Goal: Use online tool/utility: Utilize a website feature to perform a specific function

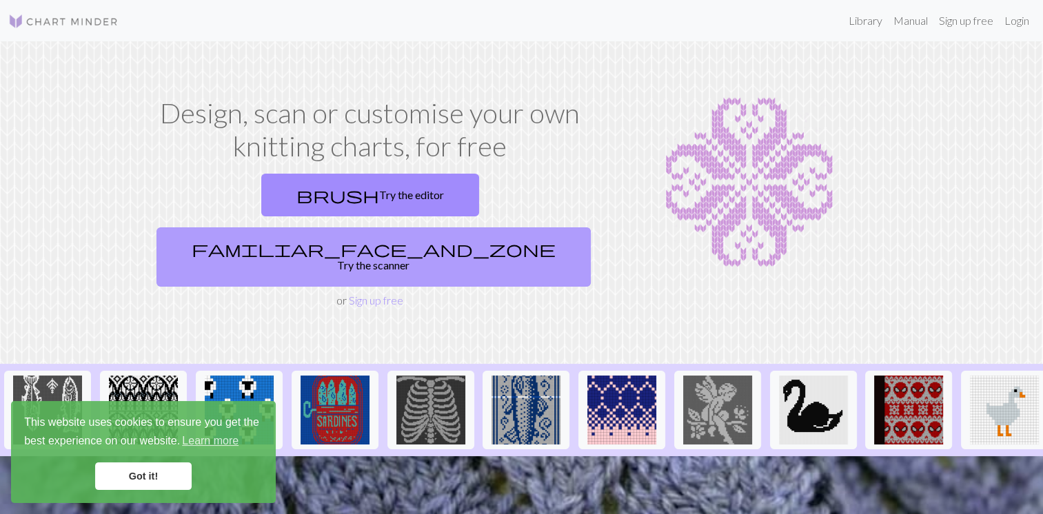
click at [504, 227] on link "familiar_face_and_zone Try the scanner" at bounding box center [373, 256] width 434 height 59
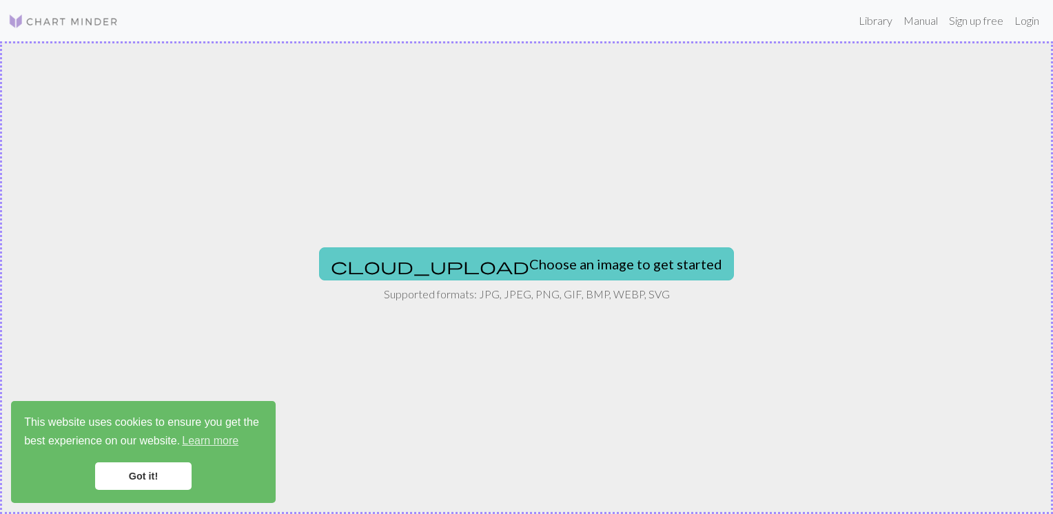
click at [428, 261] on span "cloud_upload" at bounding box center [430, 265] width 198 height 19
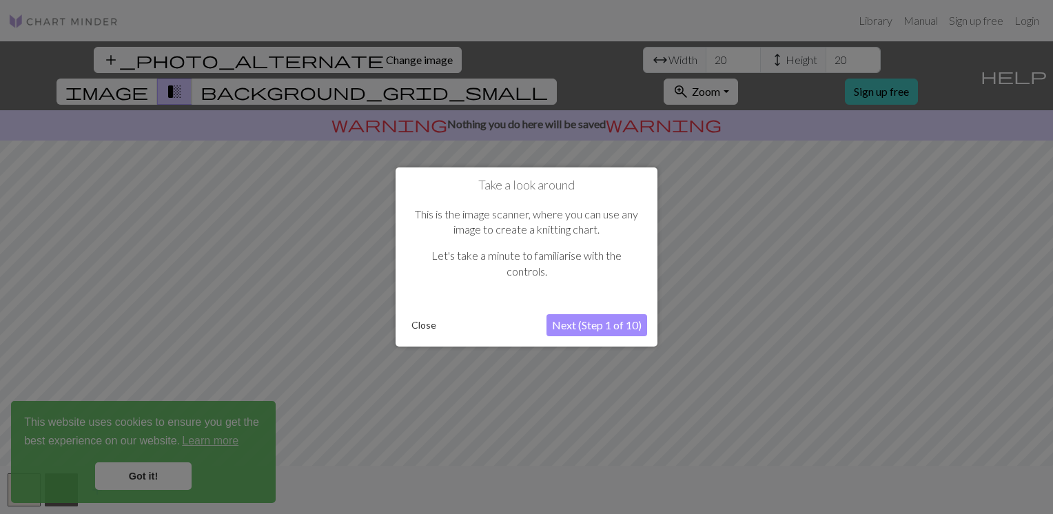
click at [602, 330] on button "Next (Step 1 of 10)" at bounding box center [597, 325] width 101 height 22
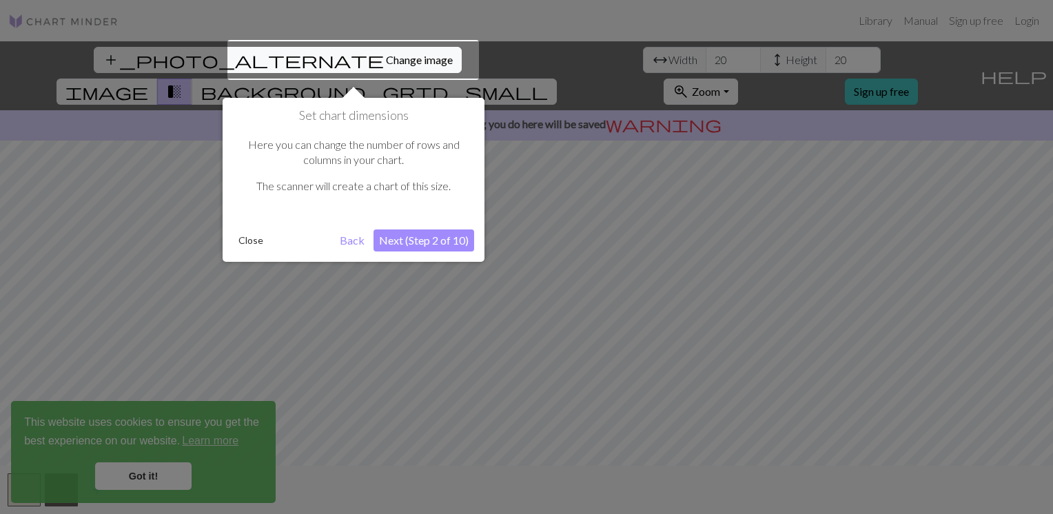
click at [390, 238] on button "Next (Step 2 of 10)" at bounding box center [424, 241] width 101 height 22
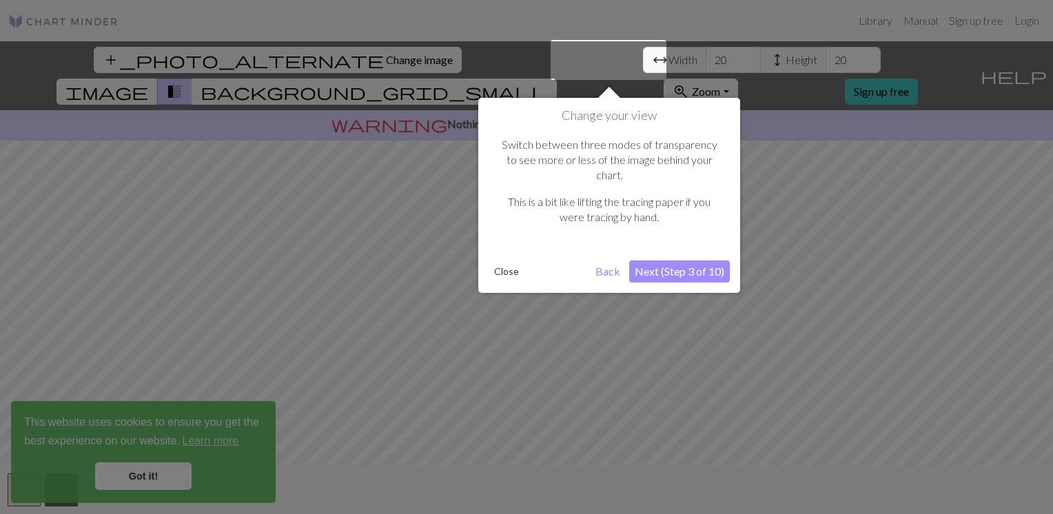
click at [680, 261] on button "Next (Step 3 of 10)" at bounding box center [679, 272] width 101 height 22
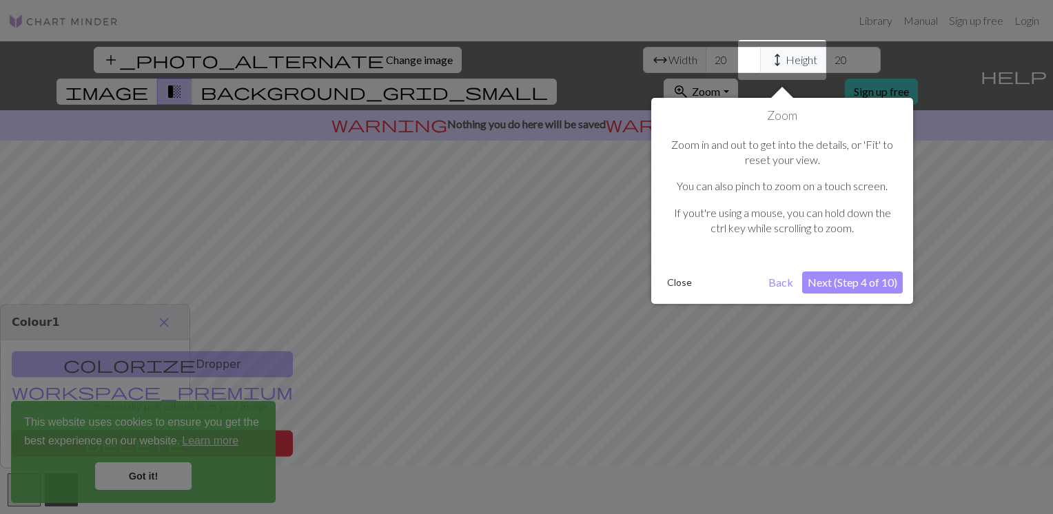
click at [808, 280] on button "Next (Step 4 of 10)" at bounding box center [852, 283] width 101 height 22
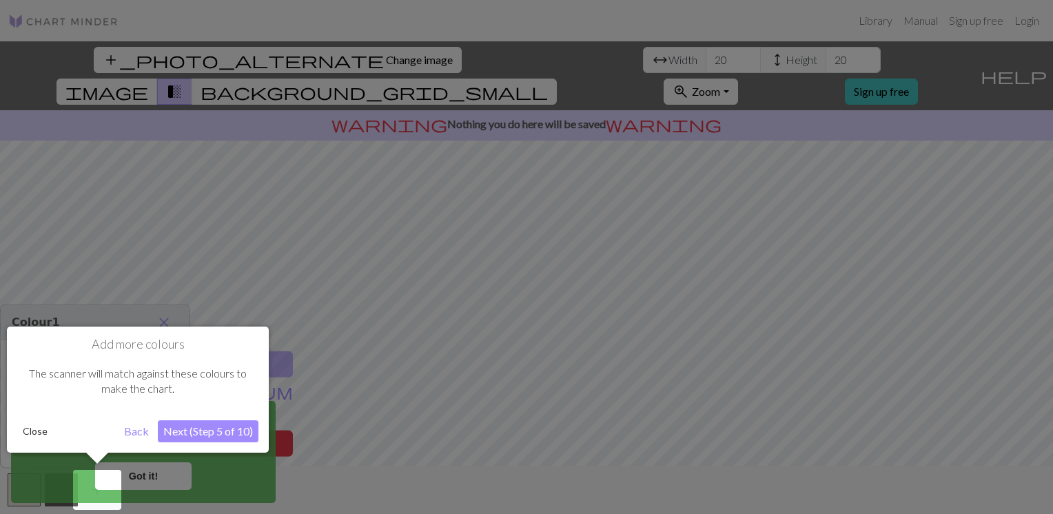
click at [227, 423] on button "Next (Step 5 of 10)" at bounding box center [208, 431] width 101 height 22
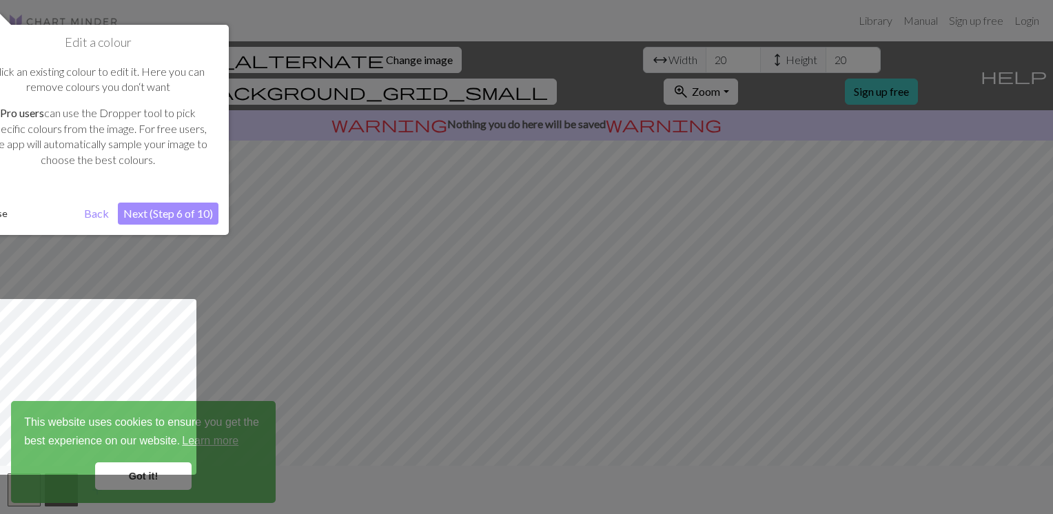
click at [147, 213] on button "Next (Step 6 of 10)" at bounding box center [168, 214] width 101 height 22
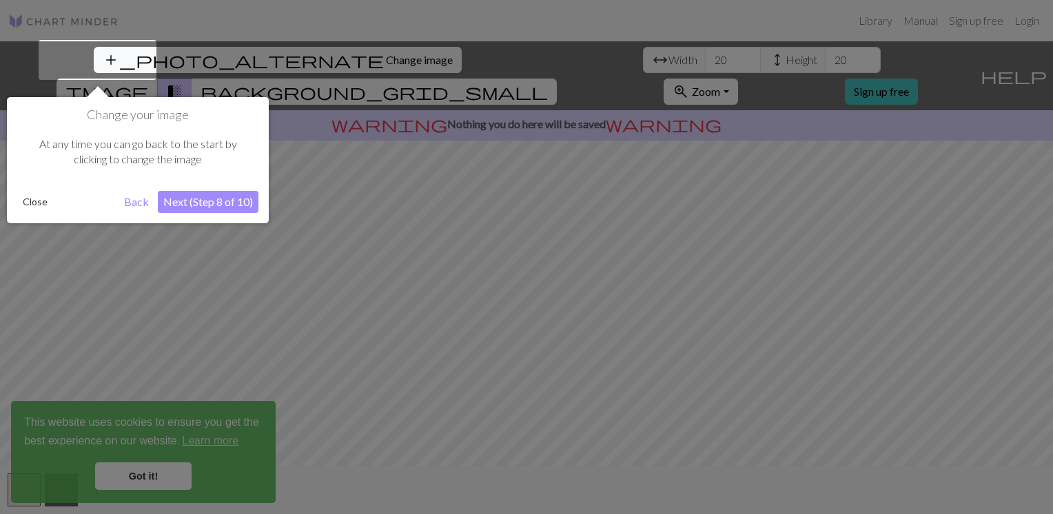
click at [28, 202] on button "Close" at bounding box center [35, 202] width 36 height 21
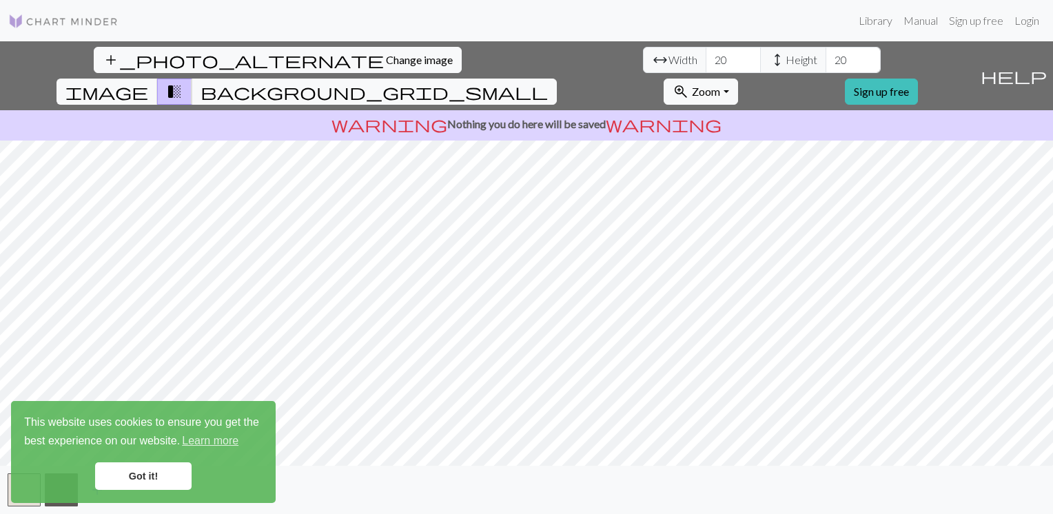
click at [161, 478] on link "Got it!" at bounding box center [143, 476] width 96 height 28
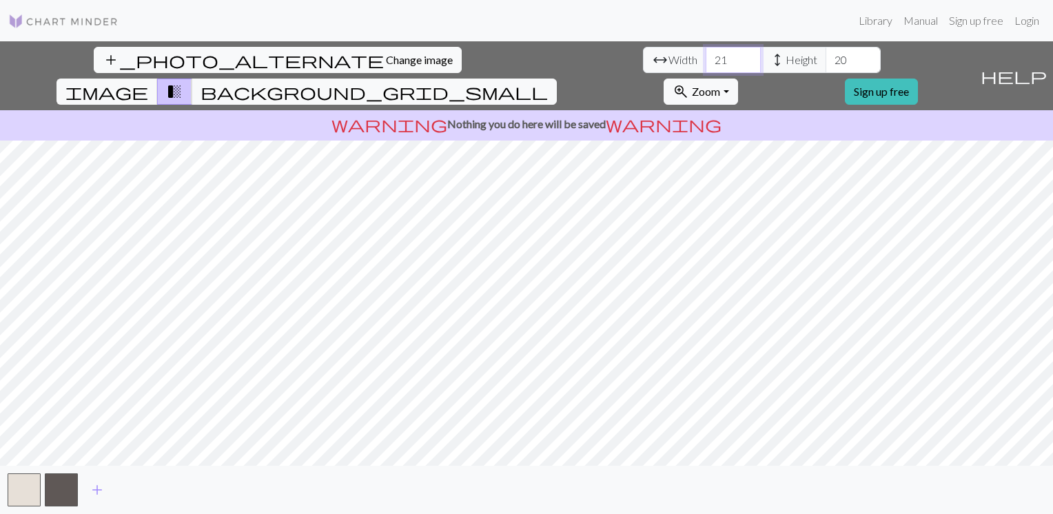
click at [706, 58] on input "21" at bounding box center [733, 60] width 55 height 26
click at [706, 58] on input "22" at bounding box center [733, 60] width 55 height 26
click at [706, 58] on input "23" at bounding box center [733, 60] width 55 height 26
click at [706, 58] on input "24" at bounding box center [733, 60] width 55 height 26
type input "25"
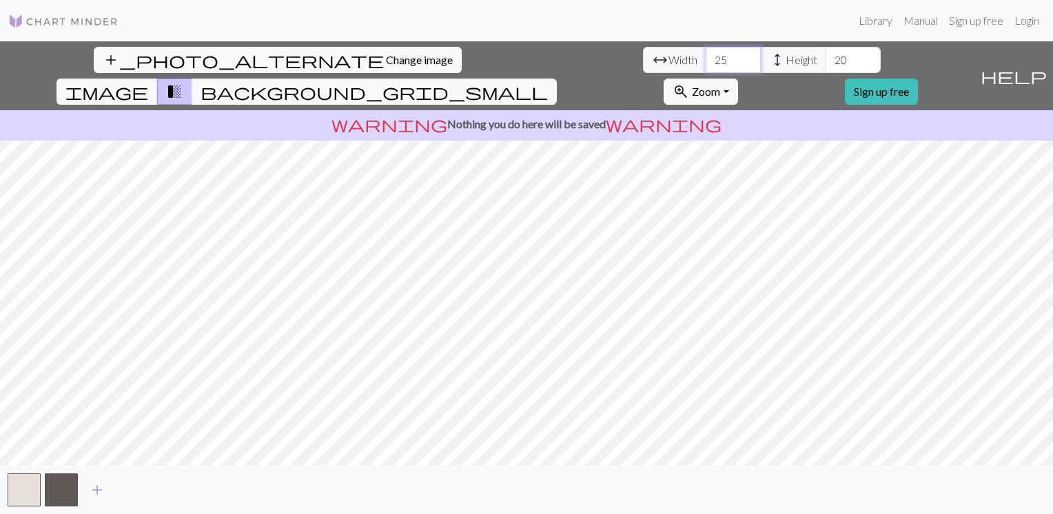
click at [706, 58] on input "25" at bounding box center [733, 60] width 55 height 26
click at [826, 59] on input "21" at bounding box center [853, 60] width 55 height 26
click at [826, 59] on input "22" at bounding box center [853, 60] width 55 height 26
click at [826, 59] on input "23" at bounding box center [853, 60] width 55 height 26
click at [826, 59] on input "24" at bounding box center [853, 60] width 55 height 26
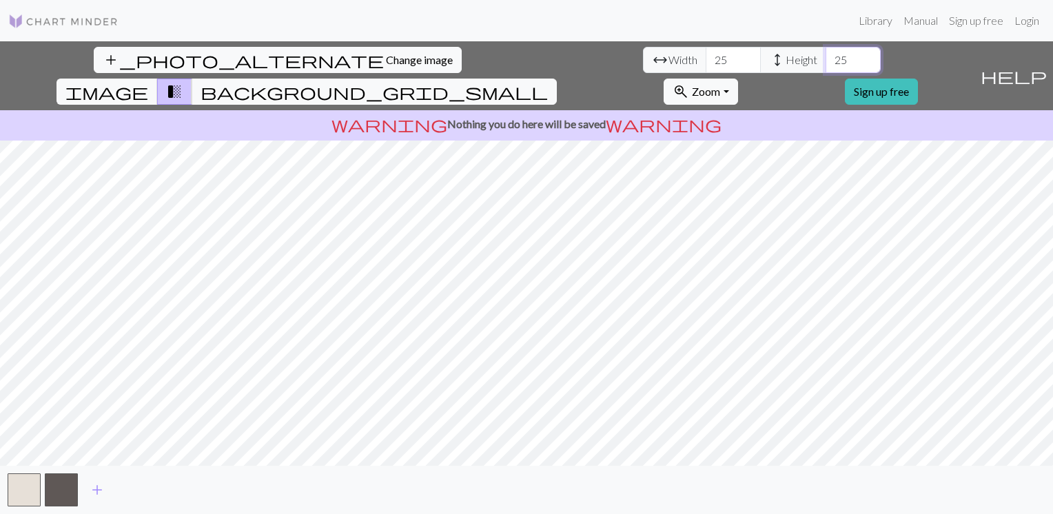
click at [826, 59] on input "25" at bounding box center [853, 60] width 55 height 26
click at [826, 59] on input "26" at bounding box center [853, 60] width 55 height 26
type input "25"
click at [826, 64] on input "25" at bounding box center [853, 60] width 55 height 26
click at [737, 79] on button "zoom_in Zoom Zoom" at bounding box center [701, 92] width 74 height 26
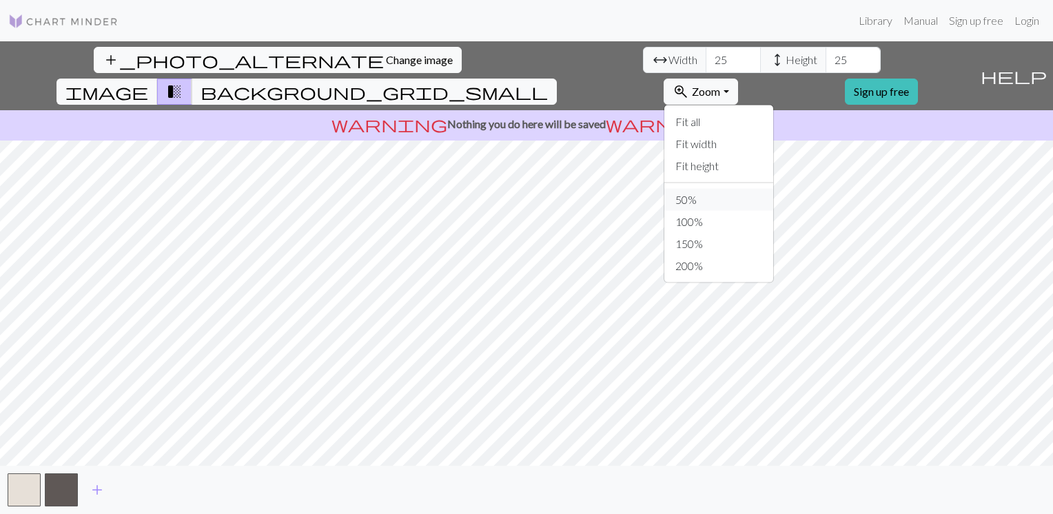
click at [773, 189] on button "50%" at bounding box center [718, 200] width 109 height 22
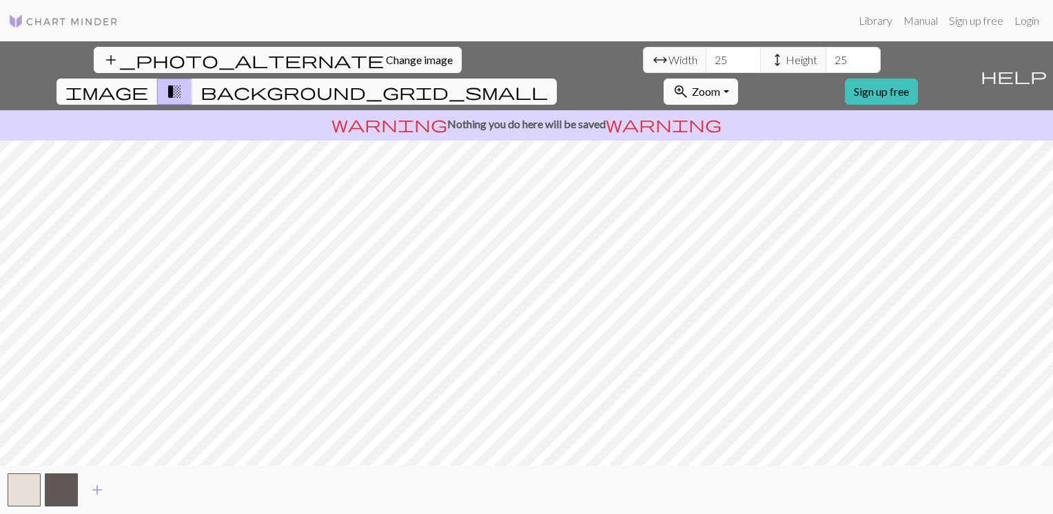
click at [720, 85] on span "Zoom" at bounding box center [706, 91] width 28 height 13
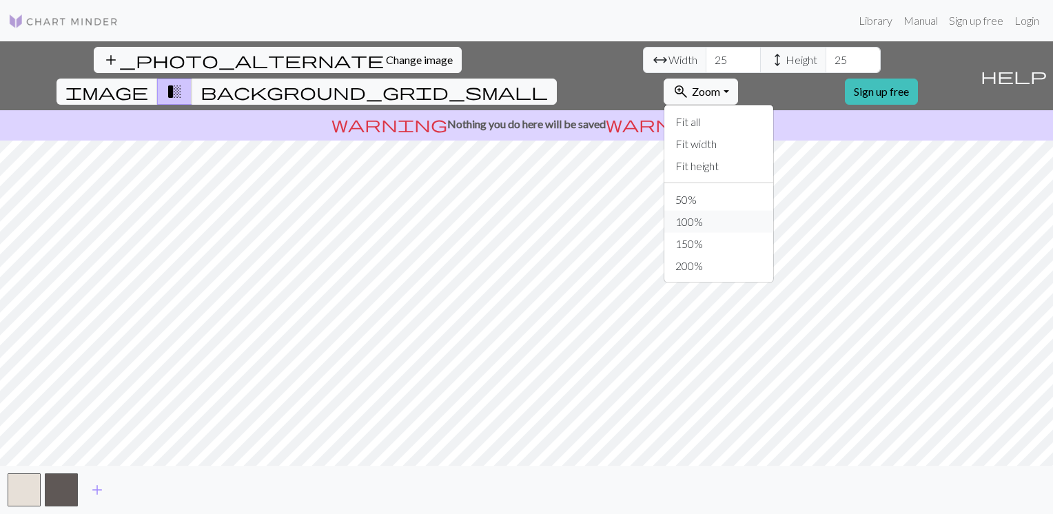
click at [773, 211] on button "100%" at bounding box center [718, 222] width 109 height 22
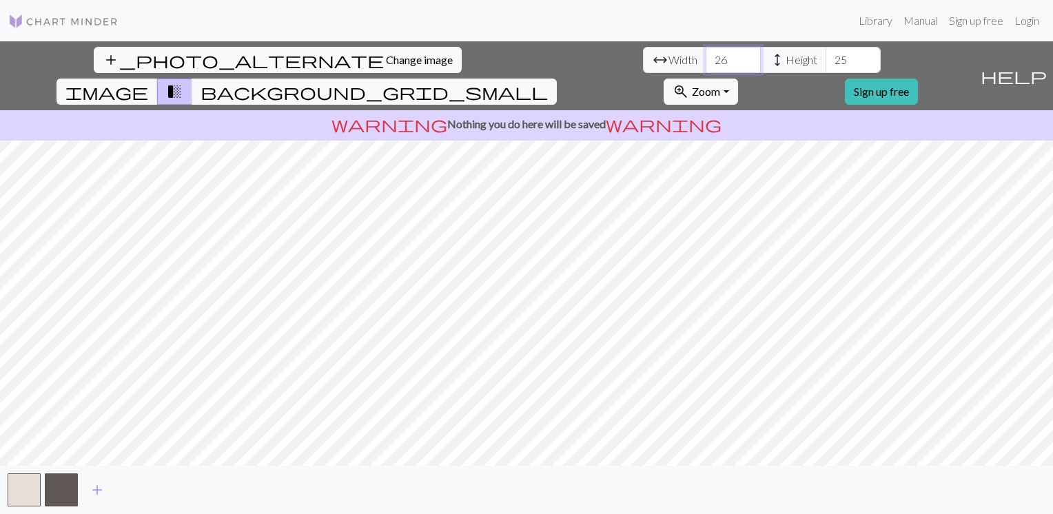
click at [706, 58] on input "26" at bounding box center [733, 60] width 55 height 26
click at [706, 58] on input "27" at bounding box center [733, 60] width 55 height 26
click at [706, 58] on input "28" at bounding box center [733, 60] width 55 height 26
click at [706, 57] on input "29" at bounding box center [733, 60] width 55 height 26
type input "30"
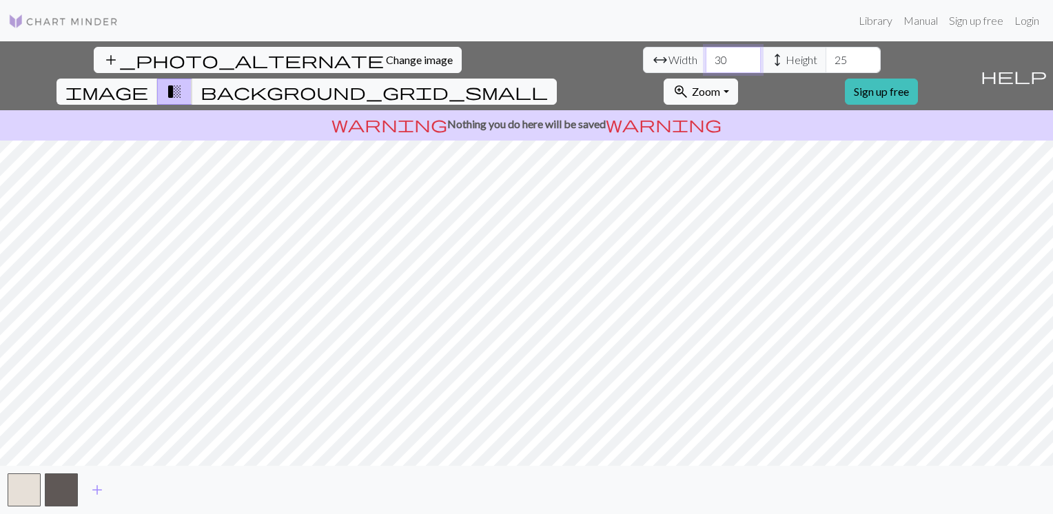
click at [706, 57] on input "30" at bounding box center [733, 60] width 55 height 26
click at [826, 57] on input "26" at bounding box center [853, 60] width 55 height 26
click at [826, 57] on input "27" at bounding box center [853, 60] width 55 height 26
click at [826, 57] on input "28" at bounding box center [853, 60] width 55 height 26
click at [826, 57] on input "29" at bounding box center [853, 60] width 55 height 26
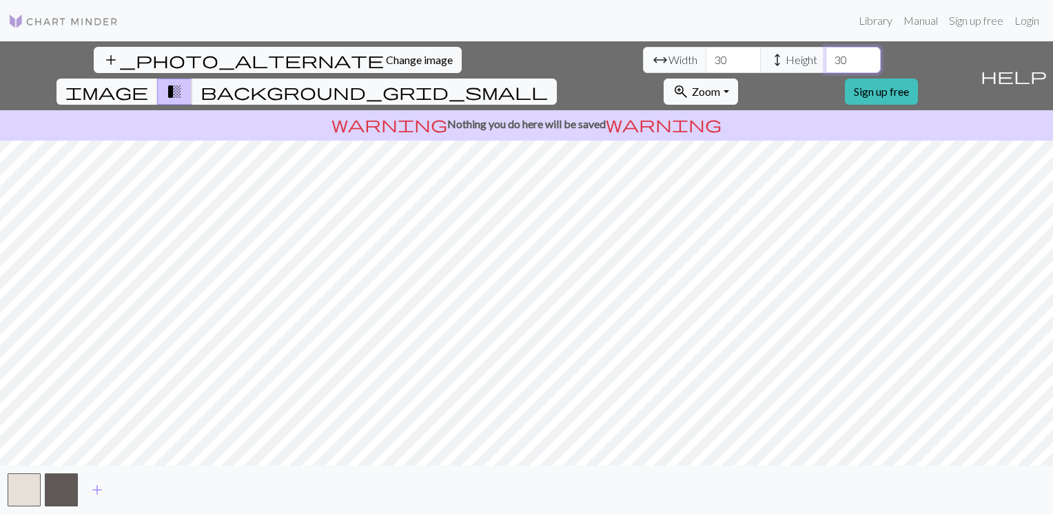
click at [826, 57] on input "30" at bounding box center [853, 60] width 55 height 26
click at [826, 58] on input "31" at bounding box center [853, 60] width 55 height 26
click at [826, 58] on input "32" at bounding box center [853, 60] width 55 height 26
click at [826, 58] on input "33" at bounding box center [853, 60] width 55 height 26
click at [826, 58] on input "34" at bounding box center [853, 60] width 55 height 26
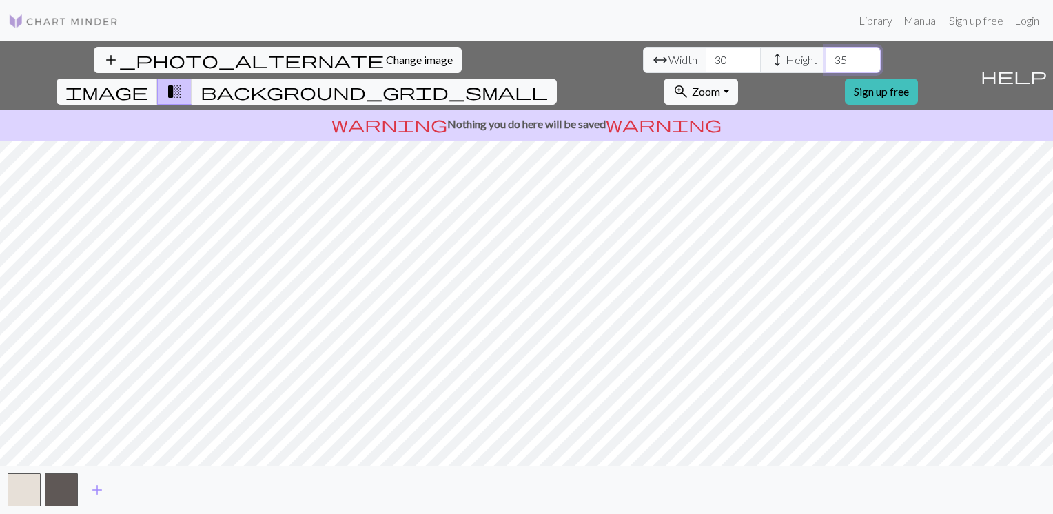
click at [826, 58] on input "35" at bounding box center [853, 60] width 55 height 26
click at [826, 58] on input "36" at bounding box center [853, 60] width 55 height 26
type input "37"
click at [826, 58] on input "37" at bounding box center [853, 60] width 55 height 26
click at [706, 57] on input "31" at bounding box center [733, 60] width 55 height 26
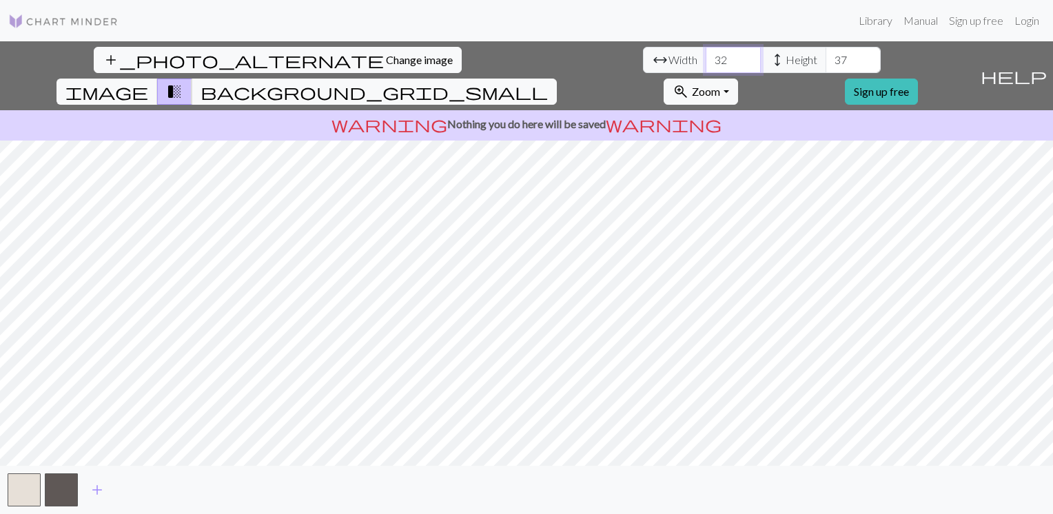
click at [706, 57] on input "32" at bounding box center [733, 60] width 55 height 26
click at [706, 57] on input "33" at bounding box center [733, 60] width 55 height 26
click at [706, 57] on input "34" at bounding box center [733, 60] width 55 height 26
click at [706, 57] on input "35" at bounding box center [733, 60] width 55 height 26
click at [706, 57] on input "36" at bounding box center [733, 60] width 55 height 26
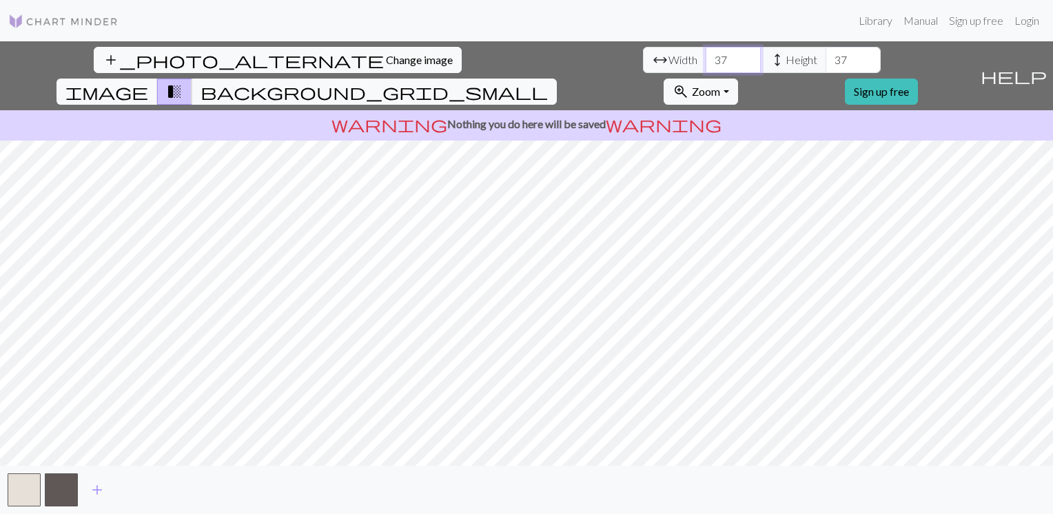
click at [706, 57] on input "37" at bounding box center [733, 60] width 55 height 26
type input "3"
type input "60"
click at [826, 65] on input "37" at bounding box center [853, 60] width 55 height 26
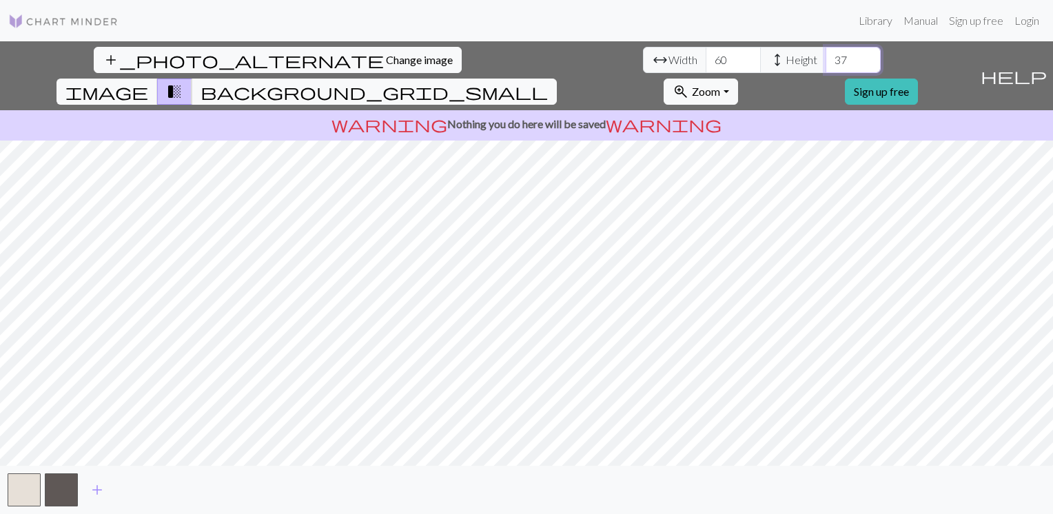
type input "3"
type input "60"
type input "61"
click at [706, 58] on input "61" at bounding box center [733, 60] width 55 height 26
click at [826, 56] on input "61" at bounding box center [853, 60] width 55 height 26
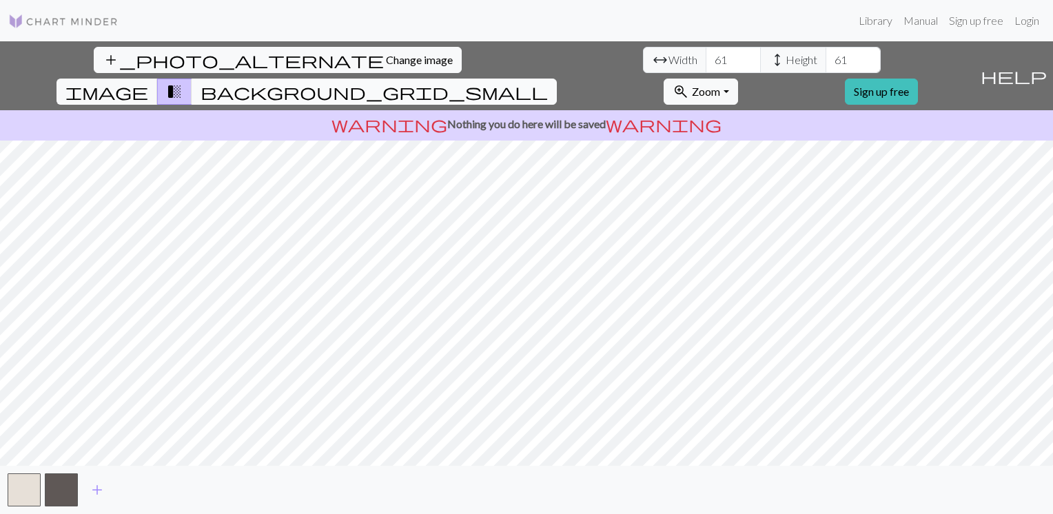
click at [548, 82] on span "background_grid_small" at bounding box center [374, 91] width 347 height 19
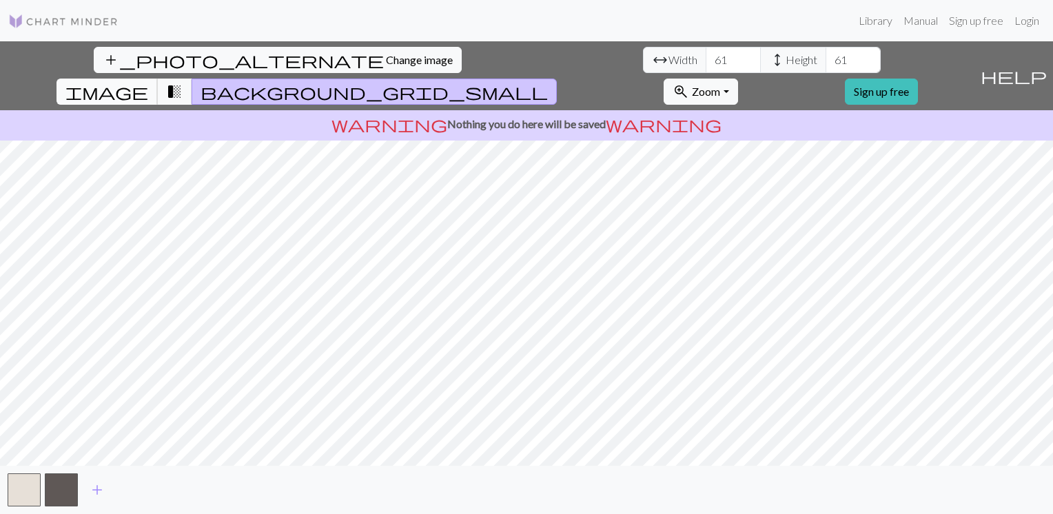
click at [148, 82] on span "image" at bounding box center [106, 91] width 83 height 19
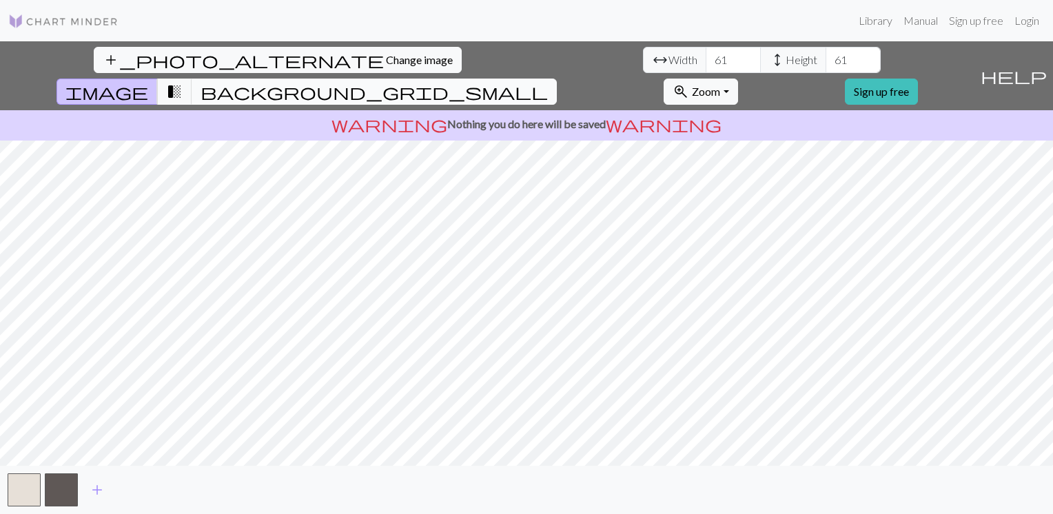
click at [548, 82] on span "background_grid_small" at bounding box center [374, 91] width 347 height 19
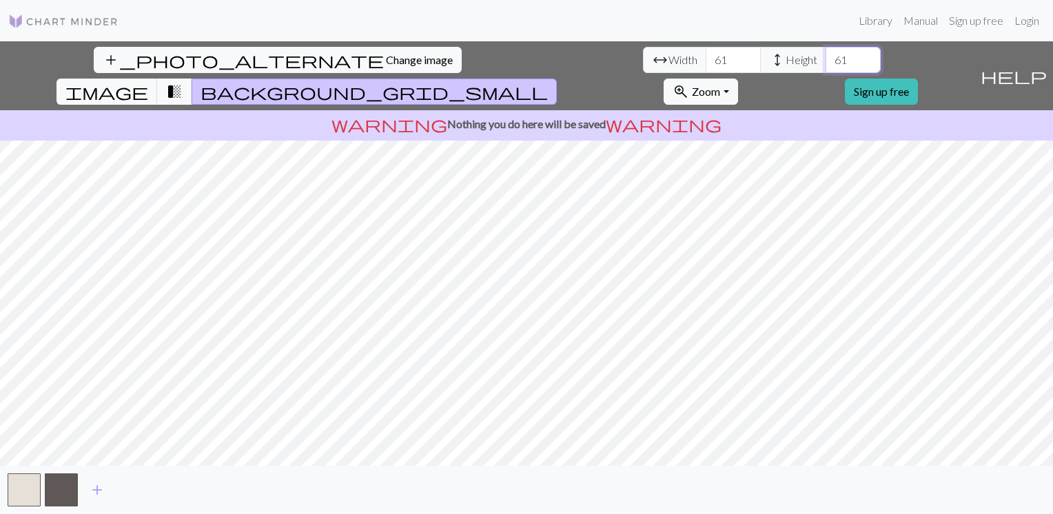
click at [826, 64] on input "61" at bounding box center [853, 60] width 55 height 26
type input "65"
click at [706, 59] on input "61" at bounding box center [733, 60] width 55 height 26
type input "65"
click at [183, 82] on span "transition_fade" at bounding box center [174, 91] width 17 height 19
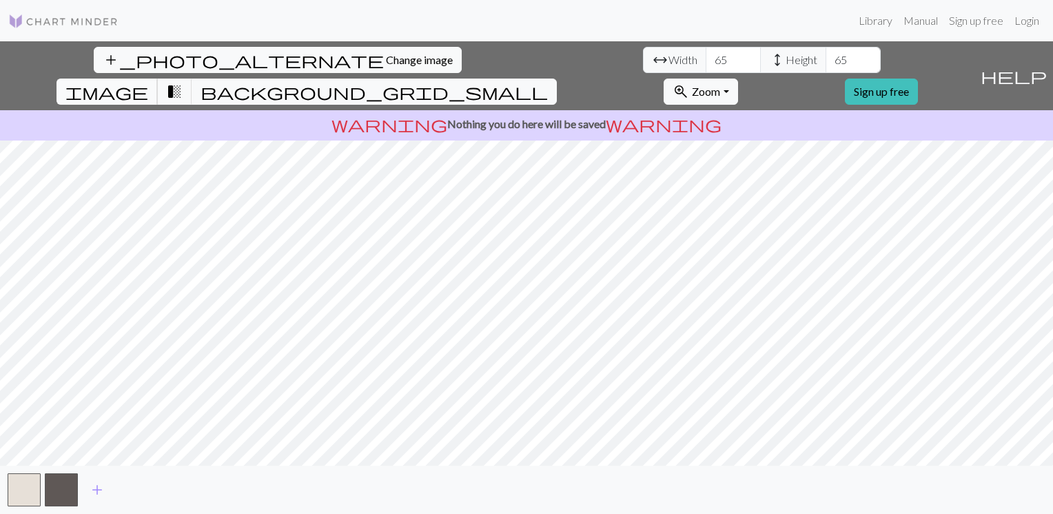
click at [158, 79] on button "image" at bounding box center [107, 92] width 101 height 26
click at [183, 82] on span "transition_fade" at bounding box center [174, 91] width 17 height 19
click at [557, 79] on button "background_grid_small" at bounding box center [374, 92] width 365 height 26
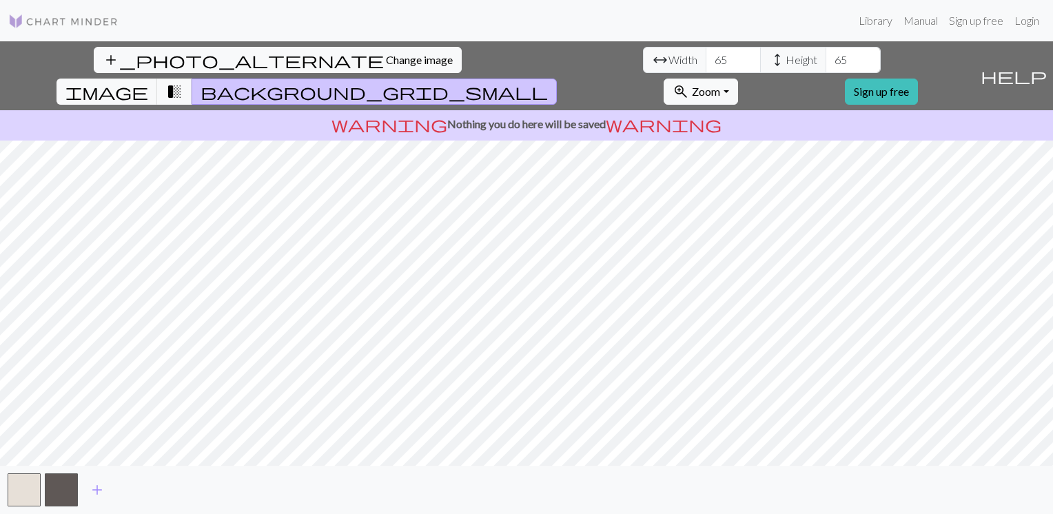
click at [557, 79] on button "background_grid_small" at bounding box center [374, 92] width 365 height 26
